Goal: Task Accomplishment & Management: Complete application form

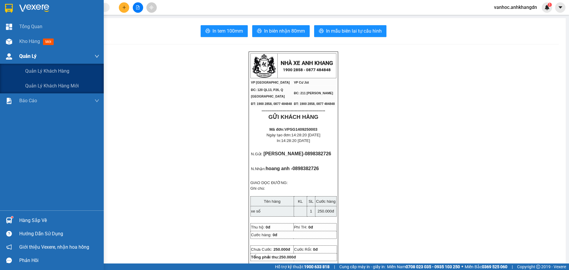
click at [11, 54] on img at bounding box center [9, 56] width 6 height 6
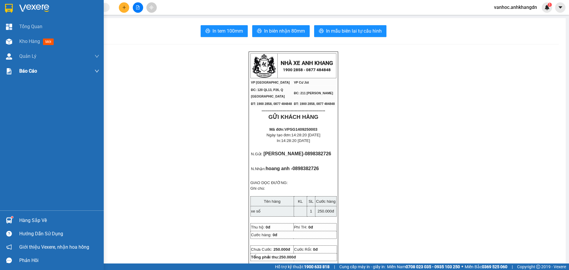
drag, startPoint x: 24, startPoint y: 40, endPoint x: 97, endPoint y: 66, distance: 78.3
click at [24, 39] on span "Kho hàng" at bounding box center [29, 42] width 21 height 6
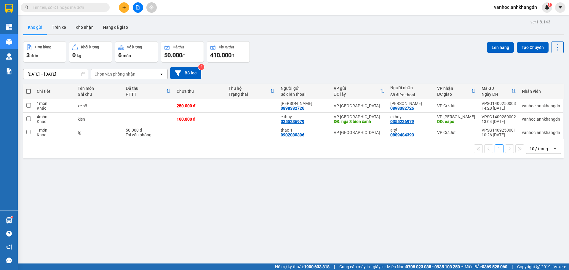
drag, startPoint x: 569, startPoint y: 7, endPoint x: 370, endPoint y: 125, distance: 230.8
drag, startPoint x: 370, startPoint y: 125, endPoint x: 385, endPoint y: 58, distance: 68.3
click at [385, 58] on div "Đơn hàng 3 đơn Khối lượng 0 kg Số lượng 6 món Đã thu 50.000 đ Chưa thu 410.000 …" at bounding box center [293, 51] width 541 height 21
click at [126, 7] on icon "plus" at bounding box center [124, 7] width 4 height 4
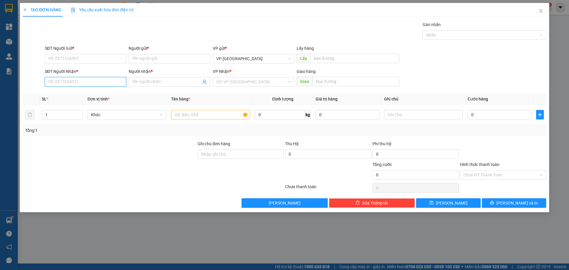
click at [110, 80] on input "SĐT Người Nhận *" at bounding box center [85, 81] width 81 height 9
type input "0935483717"
click at [78, 95] on div "0935483717 - [GEOGRAPHIC_DATA]" at bounding box center [85, 93] width 74 height 7
type input "[PERSON_NAME]"
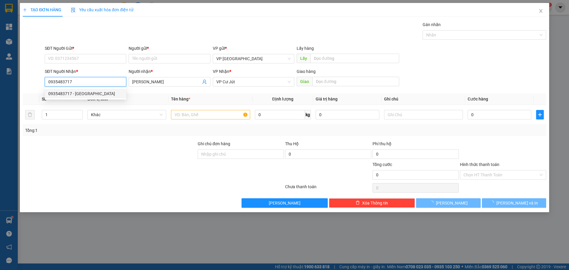
type input "50.000"
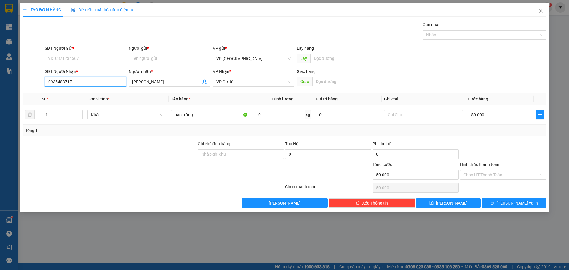
drag, startPoint x: 78, startPoint y: 83, endPoint x: 48, endPoint y: 67, distance: 33.8
click at [17, 77] on div "TẠO ĐƠN HÀNG Yêu cầu xuất hóa đơn điện tử Transit Pickup Surcharge Ids Transit …" at bounding box center [284, 135] width 569 height 270
type input "0935483717"
click at [90, 61] on input "SĐT Người Gửi *" at bounding box center [85, 58] width 81 height 9
paste input "0935483717"
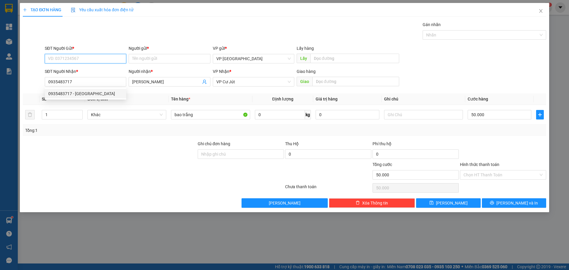
type input "0935483717"
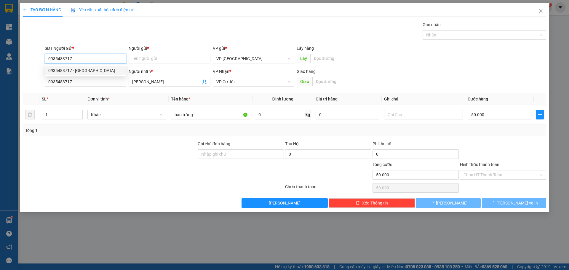
click at [87, 72] on div "0935483717 - [GEOGRAPHIC_DATA]" at bounding box center [85, 70] width 74 height 7
type input "[PERSON_NAME]"
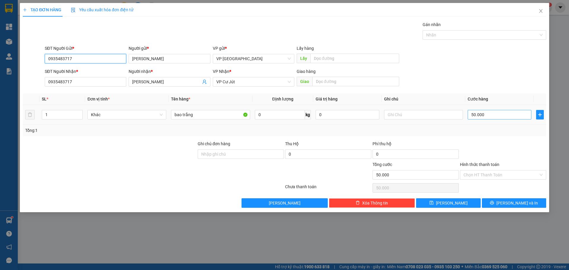
type input "0935483717"
click at [491, 113] on input "50.000" at bounding box center [500, 114] width 64 height 9
type input "3"
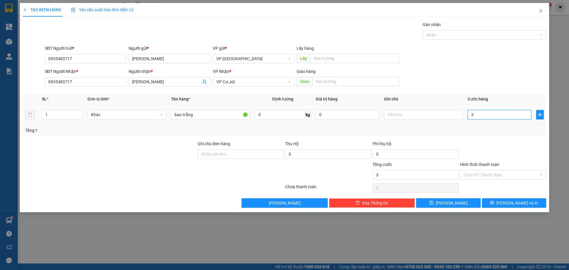
type input "30"
type input "300"
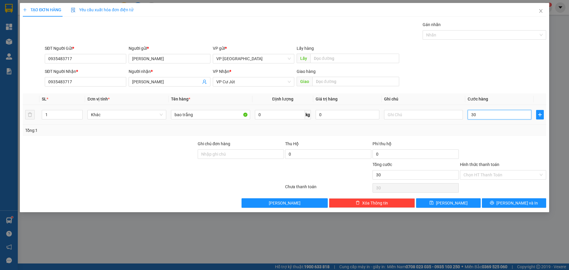
type input "300"
type input "3.000"
type input "30.000"
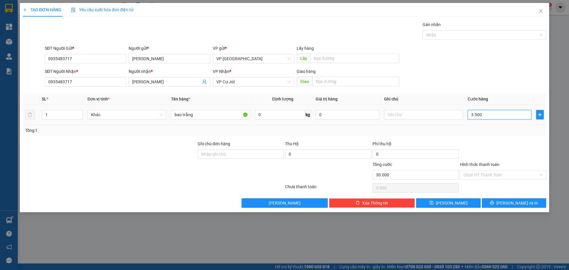
type input "30.000"
click at [515, 204] on span "[PERSON_NAME] và In" at bounding box center [516, 203] width 41 height 7
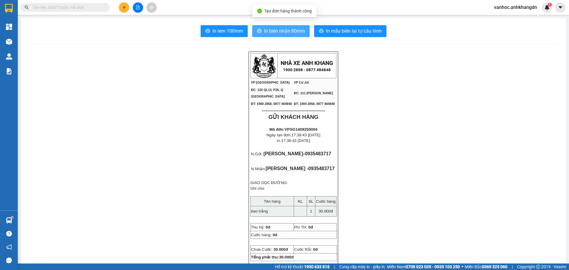
click at [290, 30] on span "In biên nhận 80mm" at bounding box center [284, 30] width 41 height 7
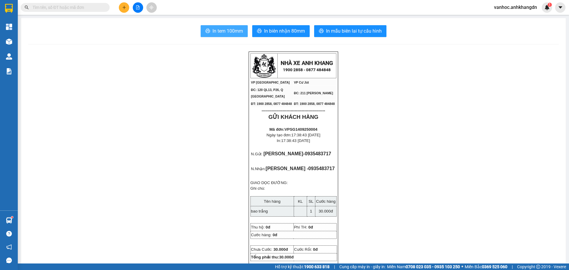
click at [235, 32] on span "In tem 100mm" at bounding box center [227, 30] width 31 height 7
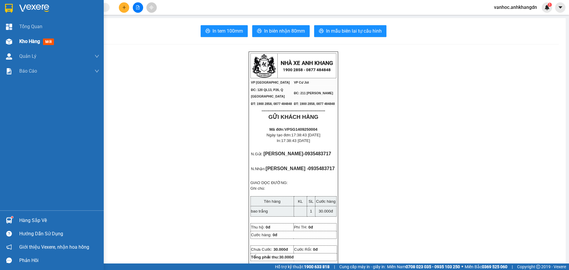
click at [36, 37] on div "Kho hàng mới" at bounding box center [59, 41] width 80 height 15
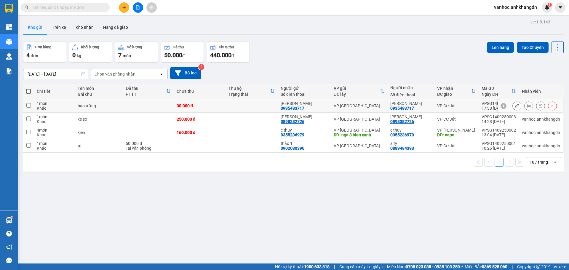
click at [517, 106] on div at bounding box center [534, 105] width 44 height 9
click at [527, 106] on icon at bounding box center [529, 106] width 4 height 4
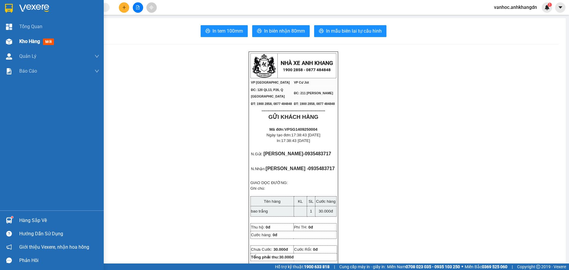
click at [31, 38] on div "Kho hàng mới" at bounding box center [37, 41] width 37 height 7
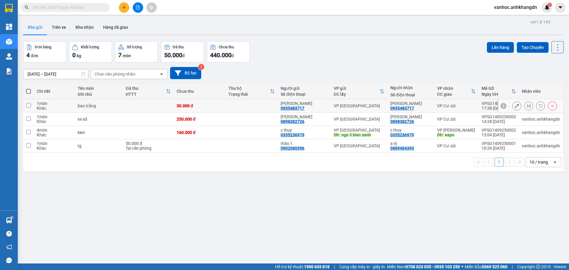
click at [515, 104] on icon at bounding box center [517, 106] width 4 height 4
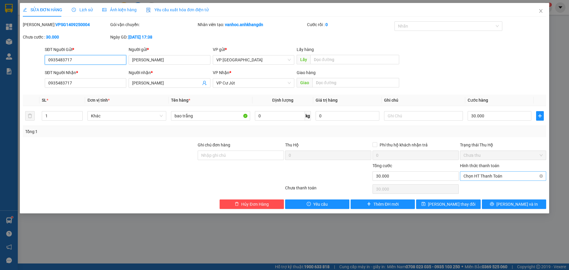
click at [497, 176] on span "Chọn HT Thanh Toán" at bounding box center [502, 176] width 79 height 9
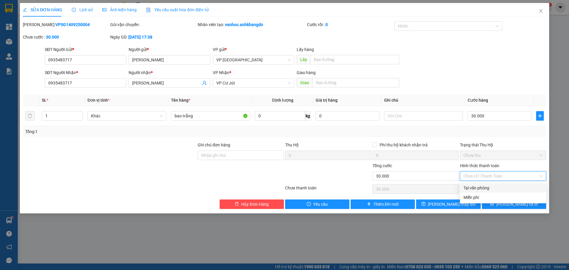
click at [475, 187] on div "Tại văn phòng" at bounding box center [502, 188] width 79 height 7
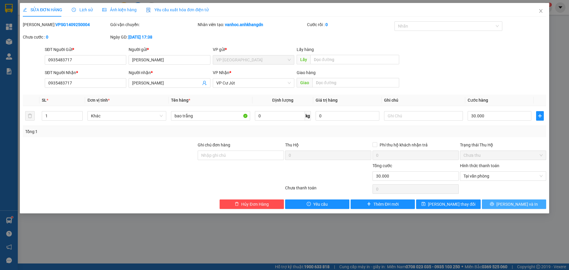
click at [510, 204] on span "[PERSON_NAME] và In" at bounding box center [516, 204] width 41 height 7
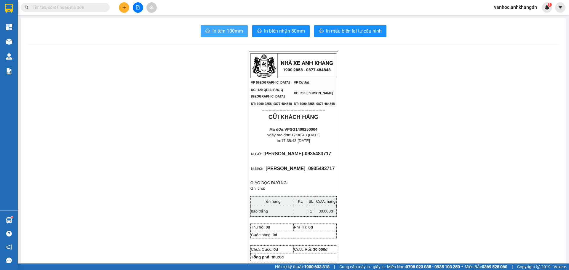
click at [217, 31] on span "In tem 100mm" at bounding box center [227, 30] width 31 height 7
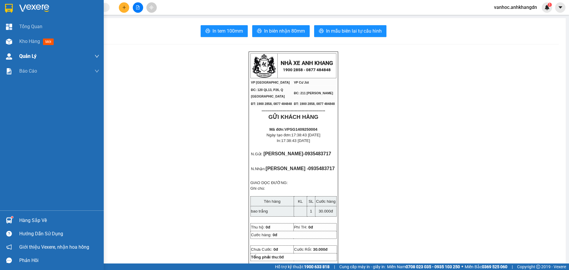
click at [15, 43] on div "Kho hàng mới" at bounding box center [52, 41] width 104 height 15
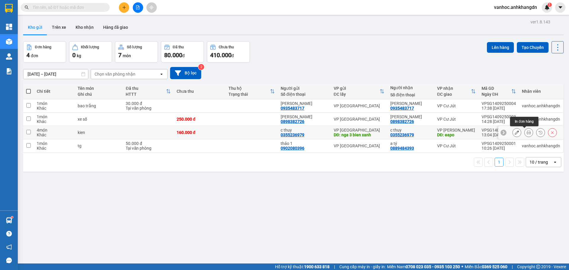
click at [526, 134] on button at bounding box center [529, 132] width 8 height 10
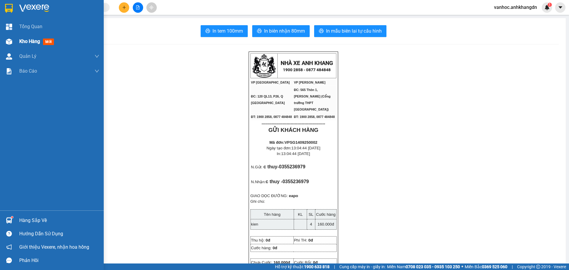
click at [27, 44] on div "Kho hàng mới" at bounding box center [37, 41] width 37 height 7
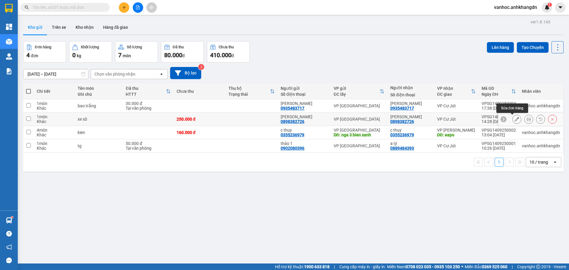
click at [515, 119] on icon at bounding box center [517, 119] width 4 height 4
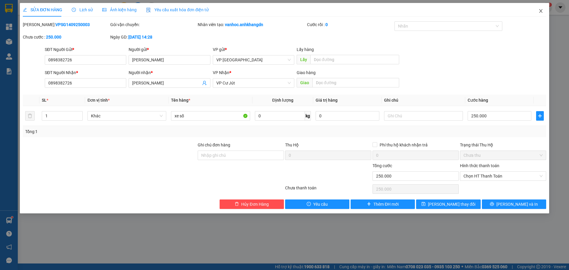
click at [541, 10] on icon "close" at bounding box center [540, 11] width 5 height 5
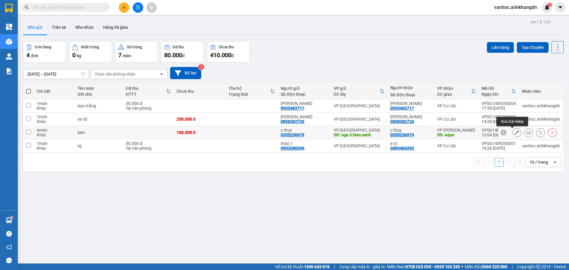
click at [514, 129] on div at bounding box center [516, 132] width 9 height 9
click at [515, 132] on icon at bounding box center [517, 132] width 4 height 4
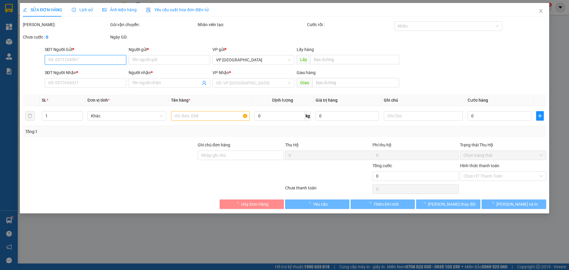
type input "0355236979"
type input "c thuy"
type input "nga 3 bien xanh"
type input "0355236979"
type input "c thuy"
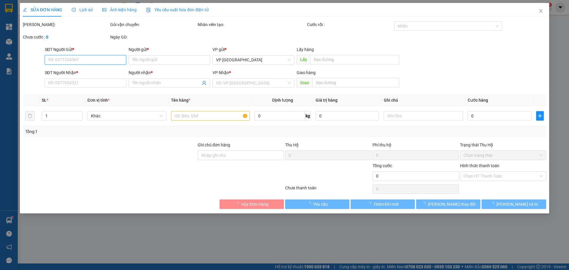
type input "eapo"
type input "160.000"
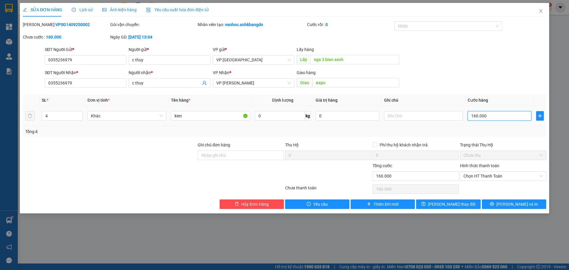
click at [490, 117] on input "160.000" at bounding box center [500, 115] width 64 height 9
type input "1"
type input "15"
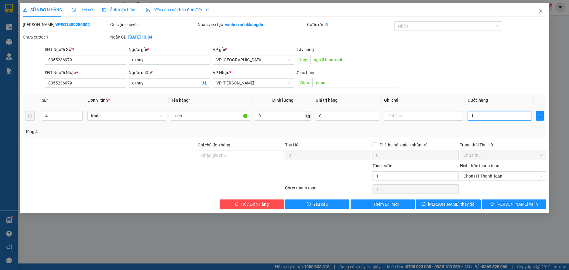
type input "15"
type input "150"
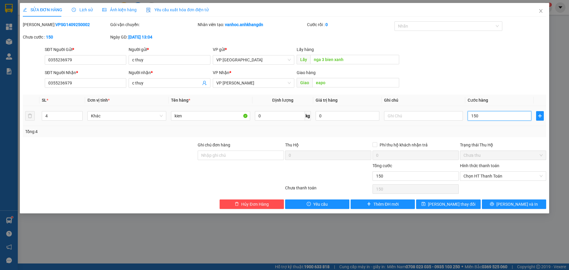
type input "1.500"
type input "15.000"
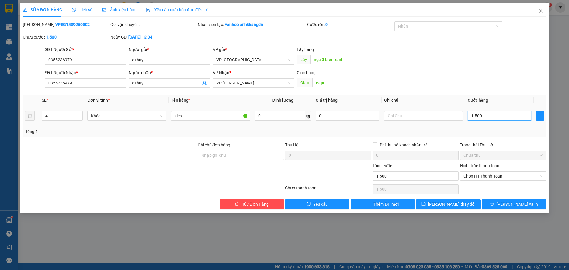
type input "15.000"
type input "150.000"
click at [517, 204] on span "[PERSON_NAME] và In" at bounding box center [516, 204] width 41 height 7
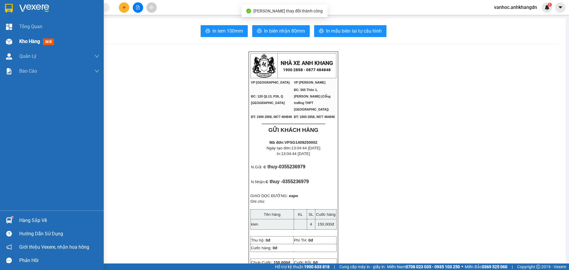
click at [21, 42] on span "Kho hàng" at bounding box center [29, 42] width 21 height 6
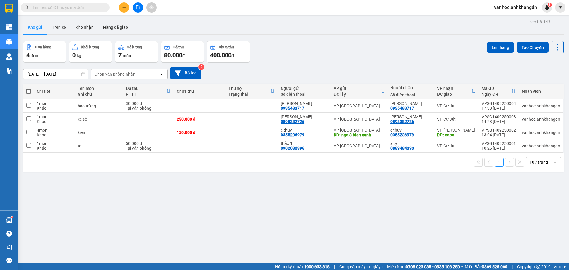
click at [123, 3] on button at bounding box center [124, 7] width 10 height 10
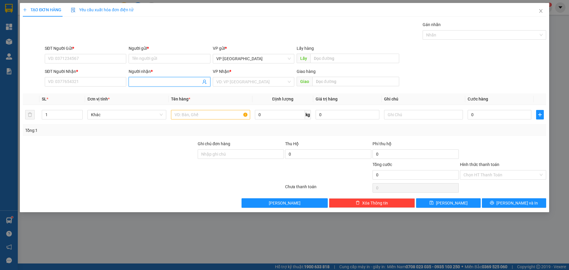
click at [149, 84] on input "Người nhận *" at bounding box center [166, 82] width 68 height 7
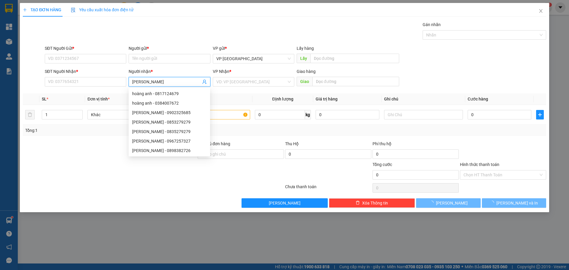
type input "thao sp"
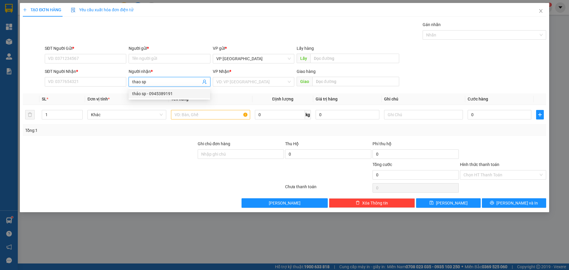
click at [151, 95] on div "thảo sp - 0945389191" at bounding box center [169, 93] width 74 height 7
type input "0945389191"
drag, startPoint x: 148, startPoint y: 83, endPoint x: 126, endPoint y: 78, distance: 23.0
click at [126, 79] on div "SĐT Người Nhận * 0945389191 Người nhận * thảo sp thảo sp VP Nhận * VD: VP Sài G…" at bounding box center [296, 78] width 504 height 21
type input "thảo sp"
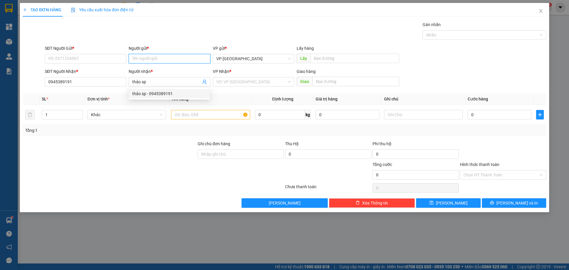
click at [150, 57] on input "Người gửi *" at bounding box center [169, 58] width 81 height 9
paste input "thảo sp"
type input "thảo sp"
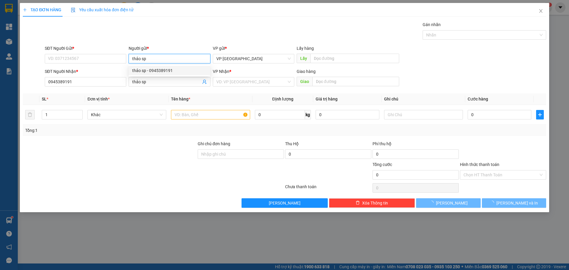
click at [151, 70] on div "thảo sp - 0945389191" at bounding box center [169, 70] width 74 height 7
type input "0945389191"
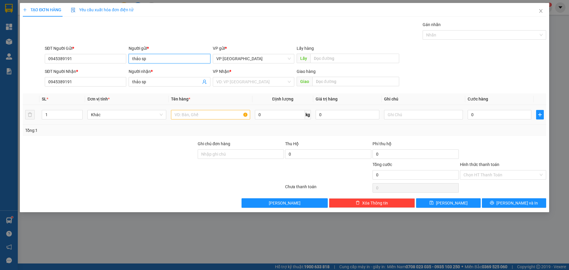
type input "thảo sp"
click at [209, 118] on input "text" at bounding box center [210, 114] width 79 height 9
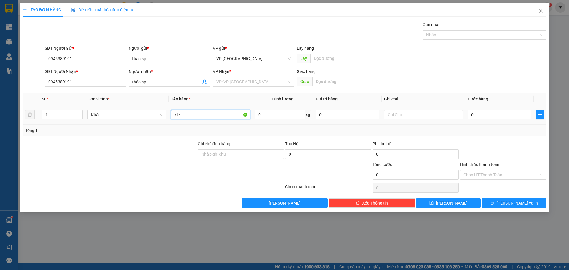
paste input "ệ"
type input "kiện"
click at [60, 112] on input "1" at bounding box center [62, 114] width 40 height 9
type input "14"
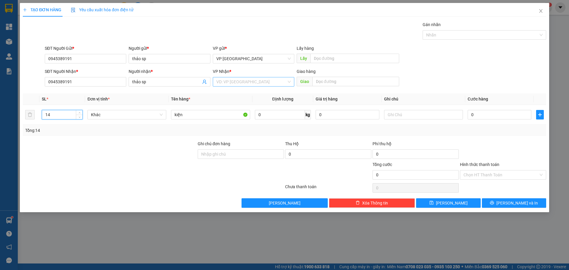
click at [233, 81] on input "search" at bounding box center [251, 81] width 70 height 9
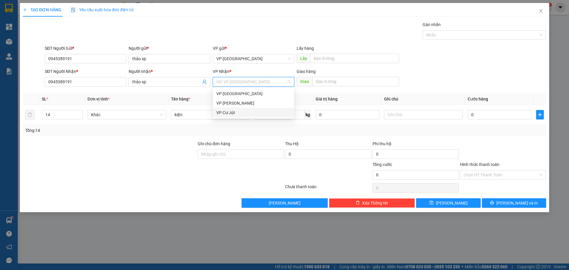
click at [230, 117] on div "VP Cư Jút" at bounding box center [253, 112] width 81 height 9
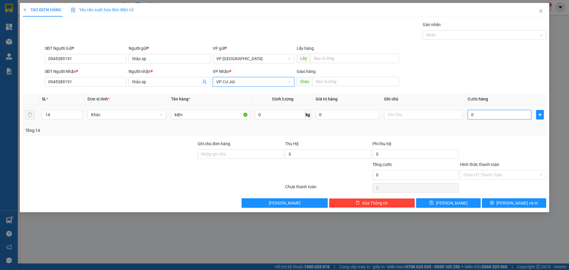
click at [501, 116] on input "0" at bounding box center [500, 114] width 64 height 9
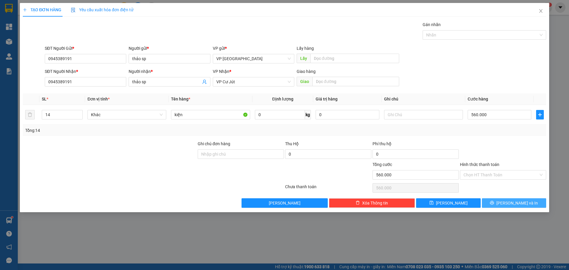
click at [508, 205] on button "[PERSON_NAME] và In" at bounding box center [514, 202] width 64 height 9
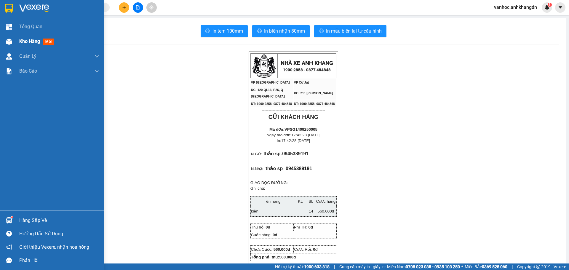
click at [19, 46] on div "Kho hàng mới" at bounding box center [59, 41] width 80 height 15
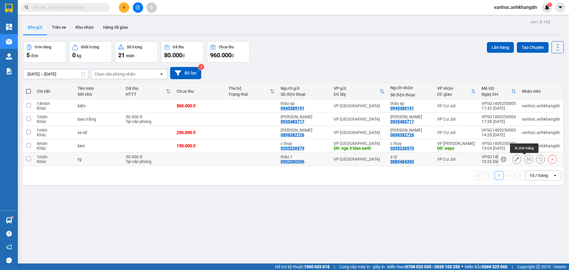
click at [527, 160] on icon at bounding box center [529, 159] width 4 height 4
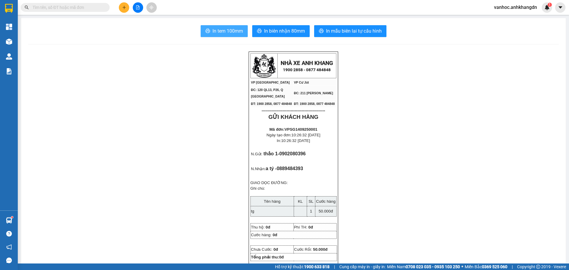
click at [227, 31] on span "In tem 100mm" at bounding box center [227, 30] width 31 height 7
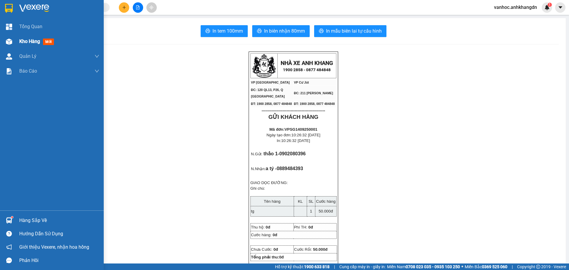
click at [23, 45] on div "Kho hàng mới" at bounding box center [37, 41] width 37 height 7
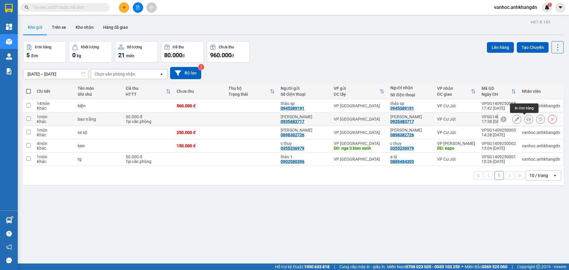
click at [527, 119] on icon at bounding box center [529, 119] width 4 height 4
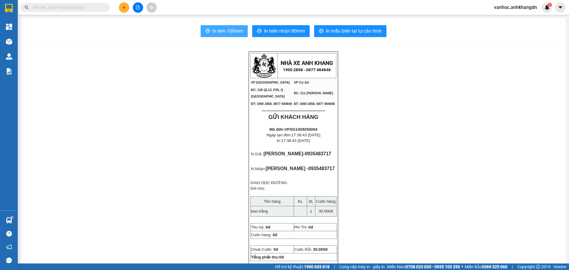
click at [229, 26] on button "In tem 100mm" at bounding box center [224, 31] width 47 height 12
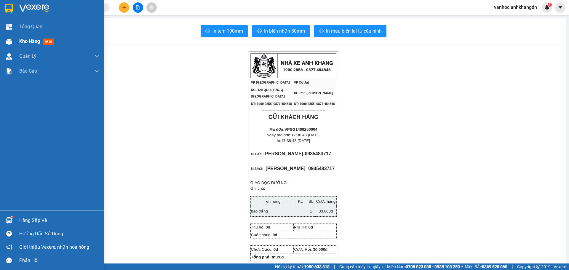
click at [18, 41] on div "Kho hàng mới" at bounding box center [52, 41] width 104 height 15
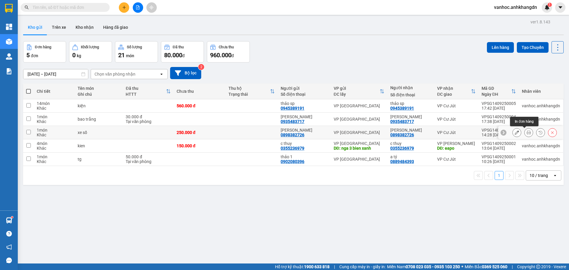
click at [527, 132] on icon at bounding box center [529, 132] width 4 height 4
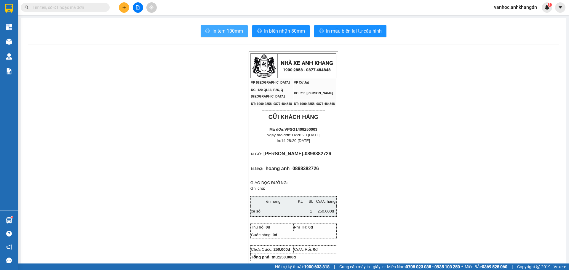
click at [233, 28] on span "In tem 100mm" at bounding box center [227, 30] width 31 height 7
click at [131, 5] on div at bounding box center [138, 7] width 44 height 10
click at [125, 7] on icon "plus" at bounding box center [123, 7] width 3 height 0
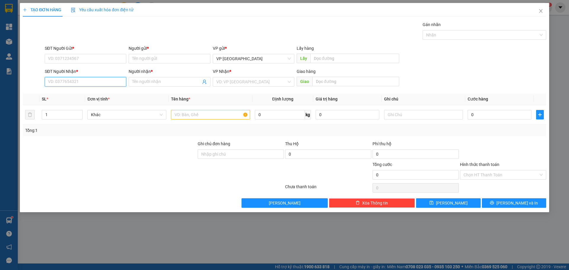
click at [105, 79] on input "SĐT Người Nhận *" at bounding box center [85, 81] width 81 height 9
click at [172, 83] on input "Người nhận *" at bounding box center [166, 82] width 68 height 7
type input "y"
paste input "ê"
paste input "ễ"
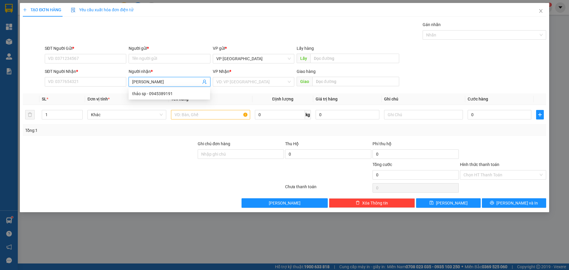
paste input "ị"
paste input "â"
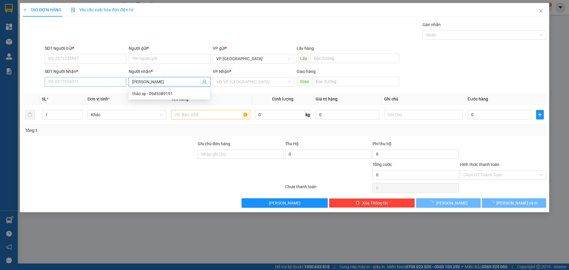
type input "[PERSON_NAME]"
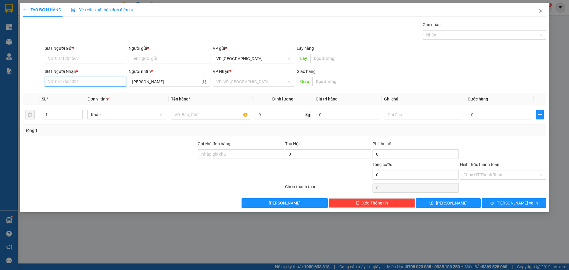
click at [77, 81] on input "SĐT Người Nhận *" at bounding box center [85, 81] width 81 height 9
type input "0359477769"
click at [70, 60] on input "SĐT Người Gửi *" at bounding box center [85, 58] width 81 height 9
type input "0818771414"
click at [160, 58] on input "Người gửi *" at bounding box center [169, 58] width 81 height 9
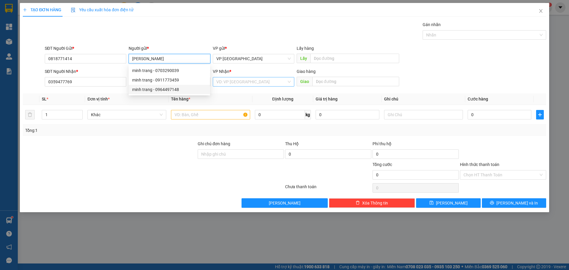
type input "[PERSON_NAME]"
click at [268, 84] on input "search" at bounding box center [251, 81] width 70 height 9
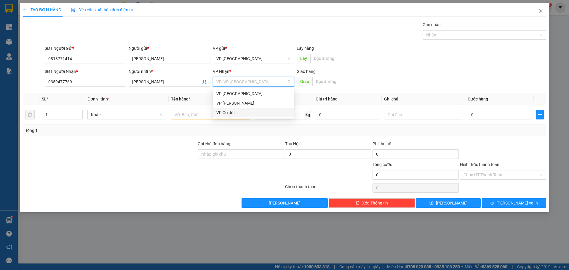
click at [239, 111] on div "VP Cư Jút" at bounding box center [253, 112] width 74 height 7
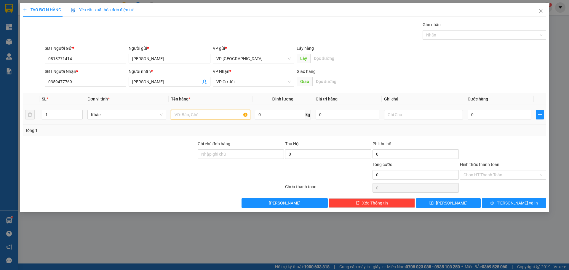
click at [180, 113] on input "text" at bounding box center [210, 114] width 79 height 9
paste input "ố"
type input "xe số"
click at [496, 113] on input "0" at bounding box center [500, 114] width 64 height 9
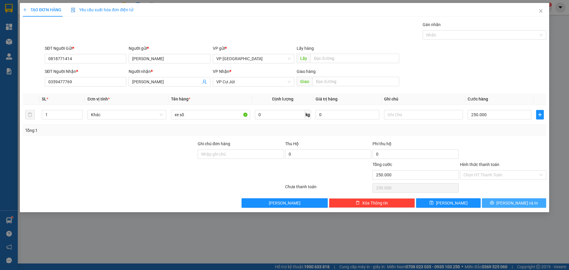
click at [520, 202] on span "[PERSON_NAME] và In" at bounding box center [516, 203] width 41 height 7
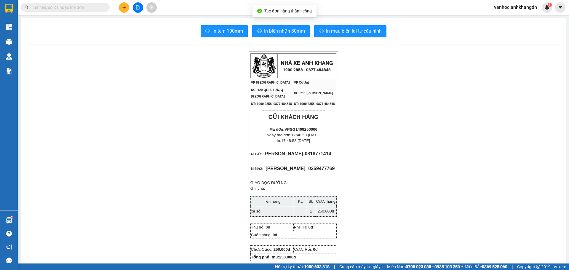
click at [277, 30] on span "In biên nhận 80mm" at bounding box center [284, 30] width 41 height 7
click at [212, 35] on span "In tem 100mm" at bounding box center [227, 30] width 31 height 7
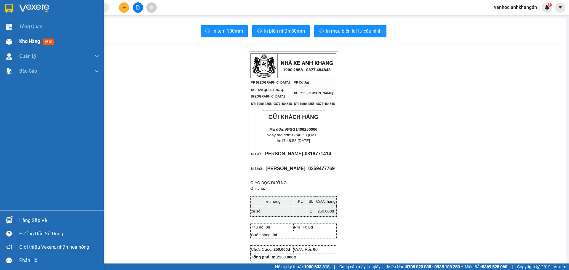
click at [27, 39] on span "Kho hàng" at bounding box center [29, 42] width 21 height 6
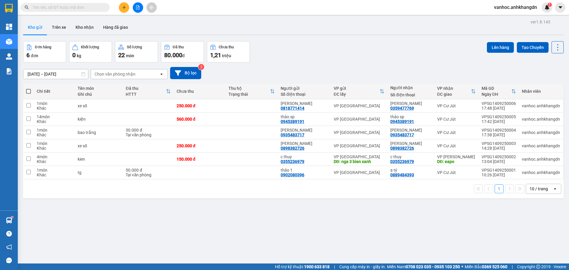
click at [124, 9] on icon "plus" at bounding box center [124, 7] width 4 height 4
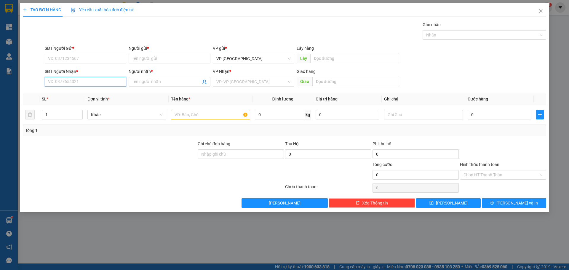
click at [71, 81] on input "SĐT Người Nhận *" at bounding box center [85, 81] width 81 height 9
click at [87, 95] on div "0905056669 - chú thuyết" at bounding box center [85, 93] width 74 height 7
type input "0905056669"
type input "chú thuyết"
type input "20.000"
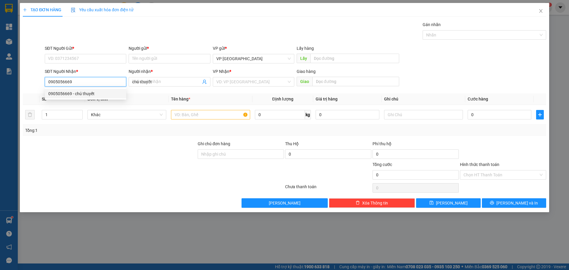
type input "20.000"
drag, startPoint x: 79, startPoint y: 84, endPoint x: 0, endPoint y: 81, distance: 78.6
click at [0, 81] on div "TẠO ĐƠN HÀNG Yêu cầu xuất hóa đơn điện tử Transit Pickup Surcharge Ids Transit …" at bounding box center [284, 135] width 569 height 270
type input "0905056669"
click at [64, 60] on input "SĐT Người Gửi *" at bounding box center [85, 58] width 81 height 9
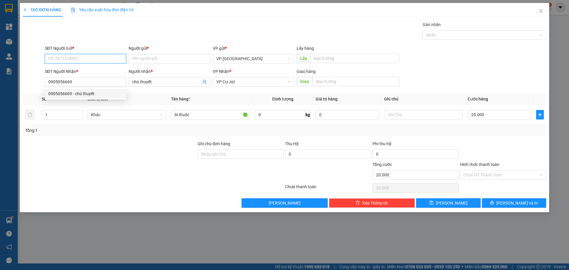
paste input "0905056669"
type input "0905056669"
click at [88, 72] on div "0905056669 - chú thuyết" at bounding box center [85, 70] width 74 height 7
type input "chú thuyết"
type input "0905056669"
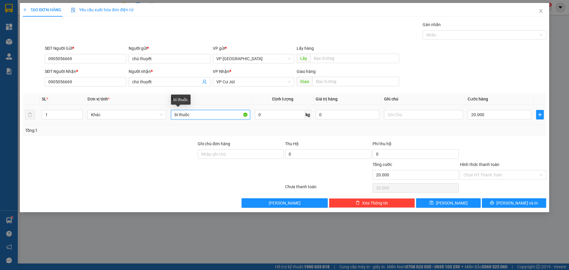
drag, startPoint x: 184, startPoint y: 114, endPoint x: 170, endPoint y: 114, distance: 14.5
click at [171, 114] on td "bì thuốc" at bounding box center [211, 115] width 84 height 20
paste input "ô"
paste input "ộp"
paste input "ấ"
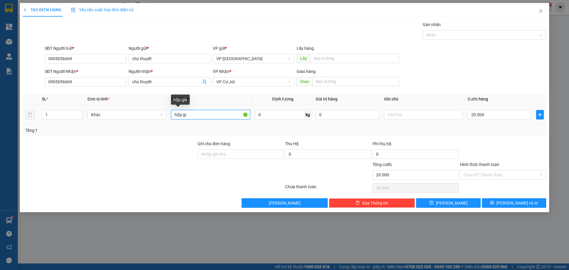
paste input "ấ"
type input "hộp giấy"
click at [503, 178] on input "Hình thức thanh toán" at bounding box center [500, 174] width 75 height 9
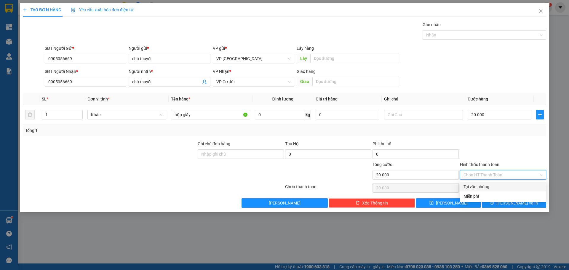
click at [482, 186] on div "Tại văn phòng" at bounding box center [502, 186] width 79 height 7
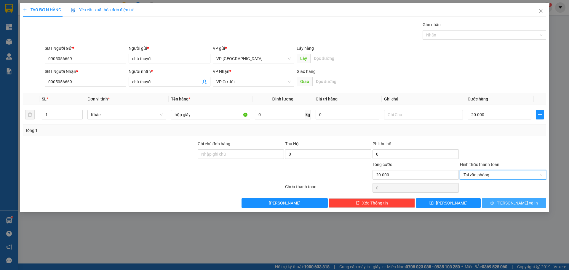
click at [498, 203] on button "[PERSON_NAME] và In" at bounding box center [514, 202] width 64 height 9
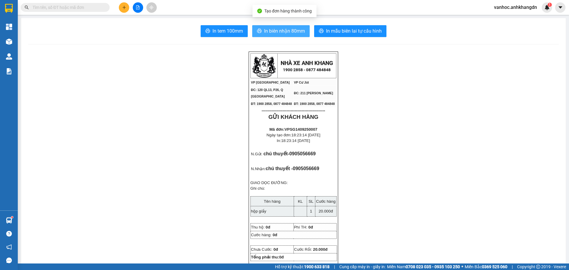
click at [264, 33] on span "In biên nhận 80mm" at bounding box center [284, 30] width 41 height 7
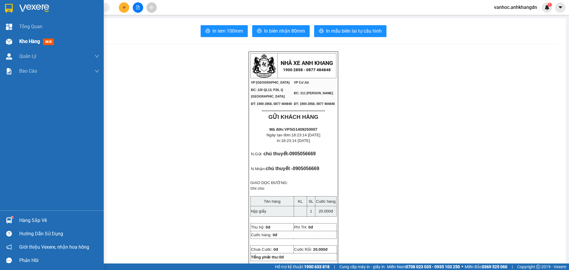
click at [14, 45] on div "Kho hàng mới" at bounding box center [52, 41] width 104 height 15
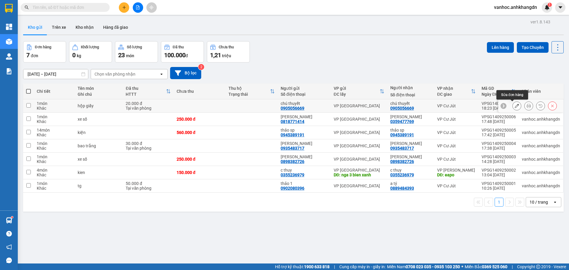
click at [527, 106] on icon at bounding box center [529, 106] width 4 height 4
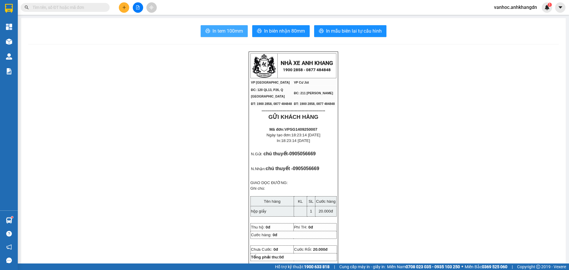
drag, startPoint x: 235, startPoint y: 28, endPoint x: 250, endPoint y: 41, distance: 19.7
click at [235, 28] on span "In tem 100mm" at bounding box center [227, 30] width 31 height 7
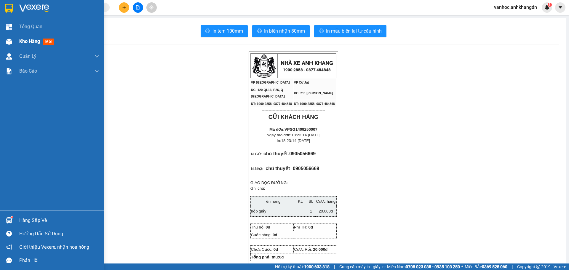
click at [20, 42] on span "Kho hàng" at bounding box center [29, 42] width 21 height 6
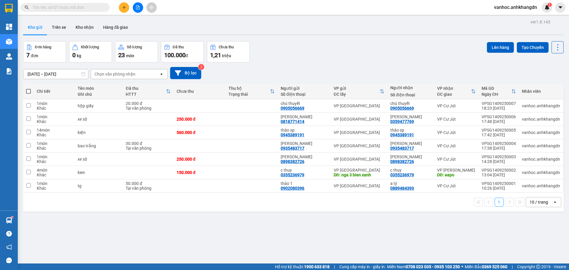
click at [28, 92] on span at bounding box center [28, 91] width 5 height 5
click at [28, 88] on input "checkbox" at bounding box center [28, 88] width 0 height 0
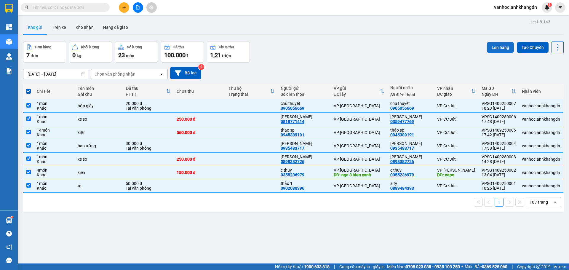
click at [492, 47] on button "Lên hàng" at bounding box center [500, 47] width 27 height 11
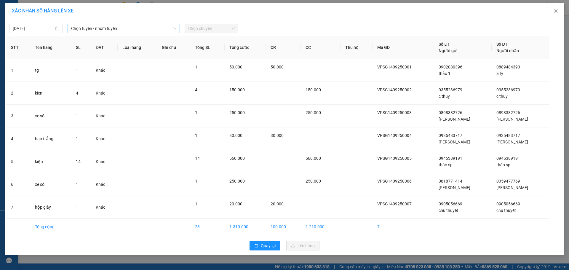
click at [97, 25] on span "Chọn tuyến - nhóm tuyến" at bounding box center [123, 28] width 105 height 9
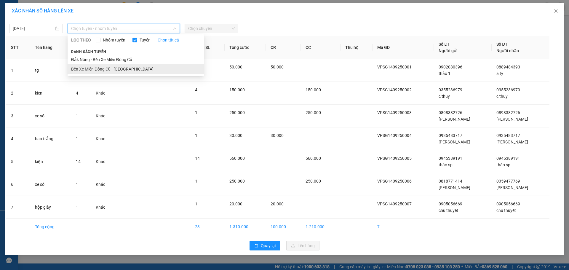
click at [99, 69] on li "Bến Xe Miền Đông Cũ - [GEOGRAPHIC_DATA]" at bounding box center [136, 68] width 136 height 9
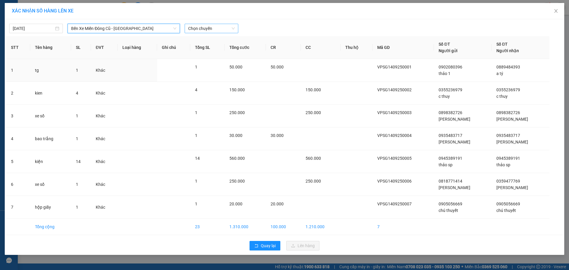
click at [207, 31] on span "Chọn chuyến" at bounding box center [211, 28] width 47 height 9
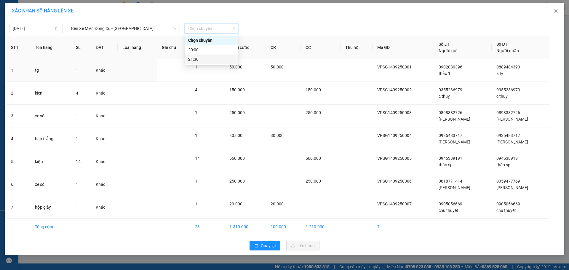
click at [210, 61] on div "21:30" at bounding box center [211, 59] width 46 height 7
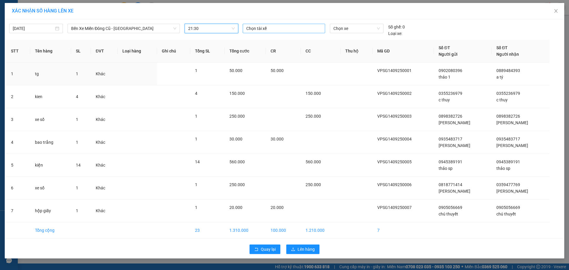
click at [304, 28] on div at bounding box center [283, 28] width 79 height 7
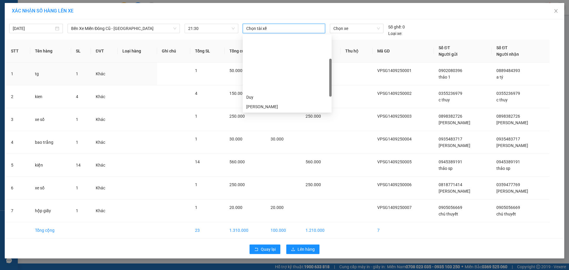
click at [271, 160] on div "[PERSON_NAME]" at bounding box center [287, 163] width 82 height 7
click at [359, 28] on span "Chọn xe" at bounding box center [356, 28] width 46 height 9
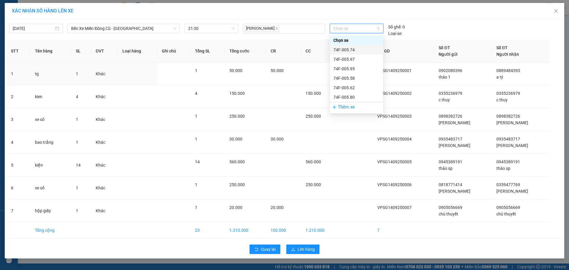
click at [351, 51] on div "74F-005.74" at bounding box center [356, 50] width 46 height 7
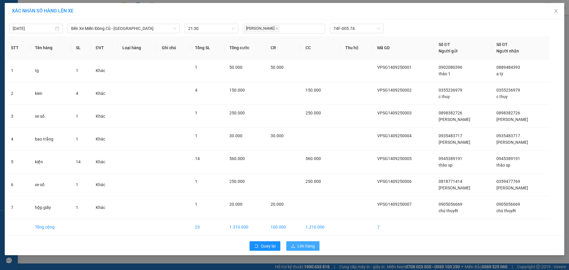
click at [302, 247] on span "Lên hàng" at bounding box center [306, 246] width 17 height 7
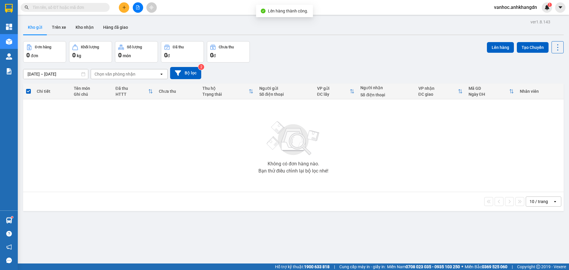
click at [136, 10] on button at bounding box center [138, 7] width 10 height 10
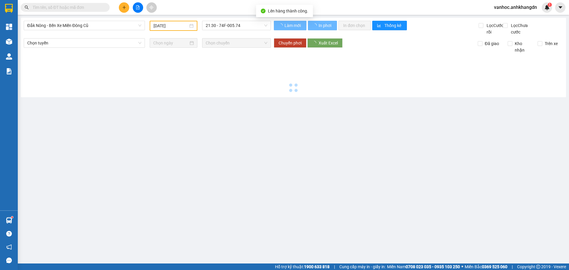
type input "[DATE]"
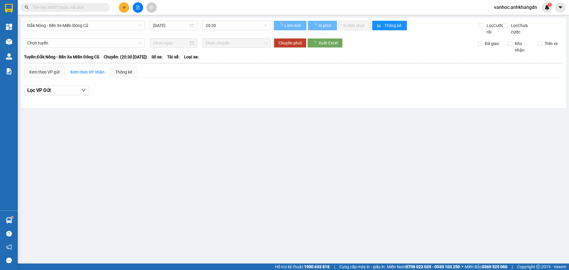
click at [102, 24] on span "Đắk Nông - Bến Xe Miền Đông Cũ" at bounding box center [84, 25] width 114 height 9
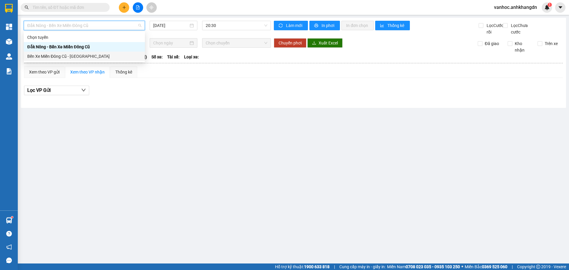
click at [60, 54] on div "Bến Xe Miền Đông Cũ - [GEOGRAPHIC_DATA]" at bounding box center [84, 56] width 114 height 7
type input "[DATE]"
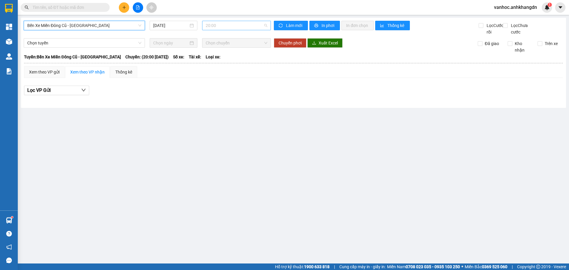
click at [216, 28] on span "20:00" at bounding box center [237, 25] width 62 height 9
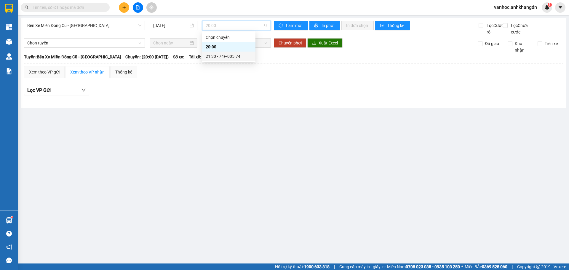
click at [224, 59] on div "21:30 - 74F-005.74" at bounding box center [229, 56] width 46 height 7
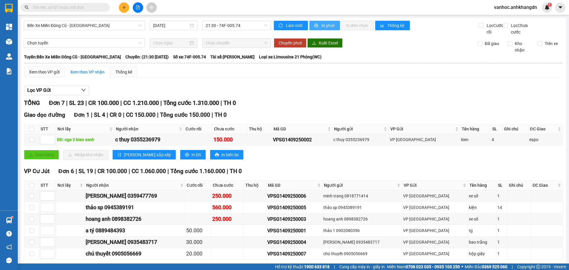
drag, startPoint x: 322, startPoint y: 25, endPoint x: 318, endPoint y: 44, distance: 19.6
click at [322, 25] on span "In phơi" at bounding box center [329, 25] width 14 height 7
